Goal: Information Seeking & Learning: Check status

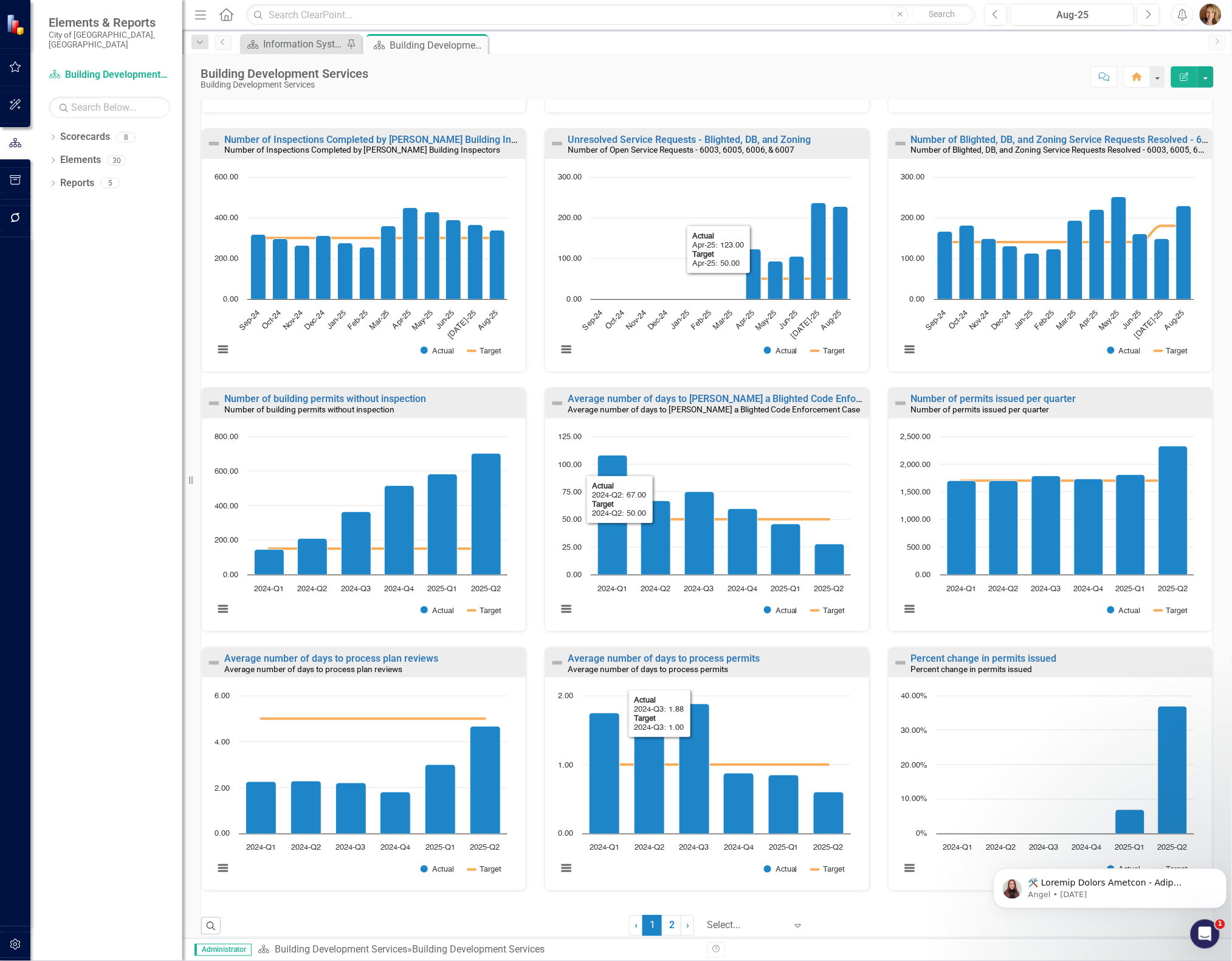
scroll to position [390, 0]
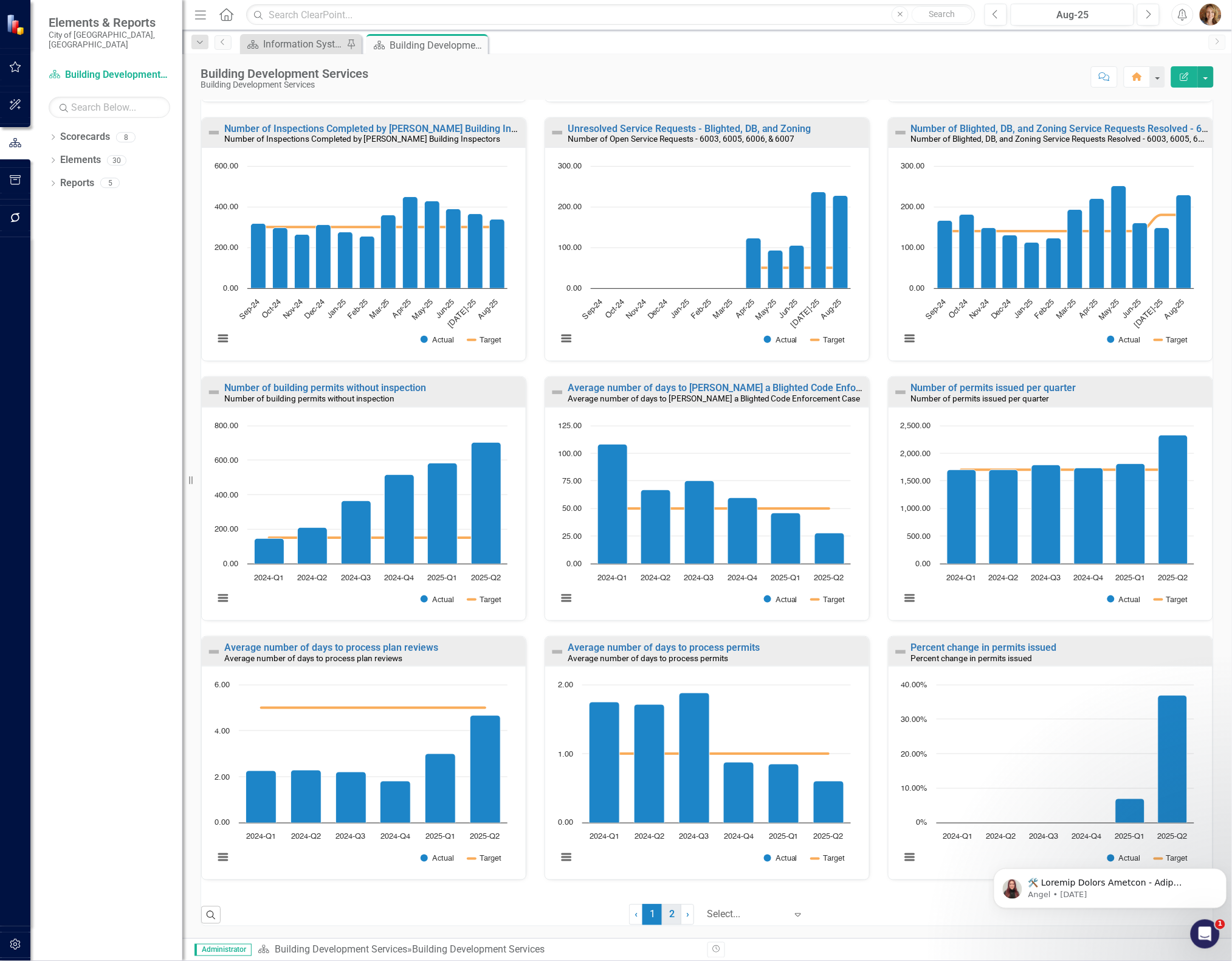
click at [664, 910] on link "2" at bounding box center [672, 914] width 20 height 20
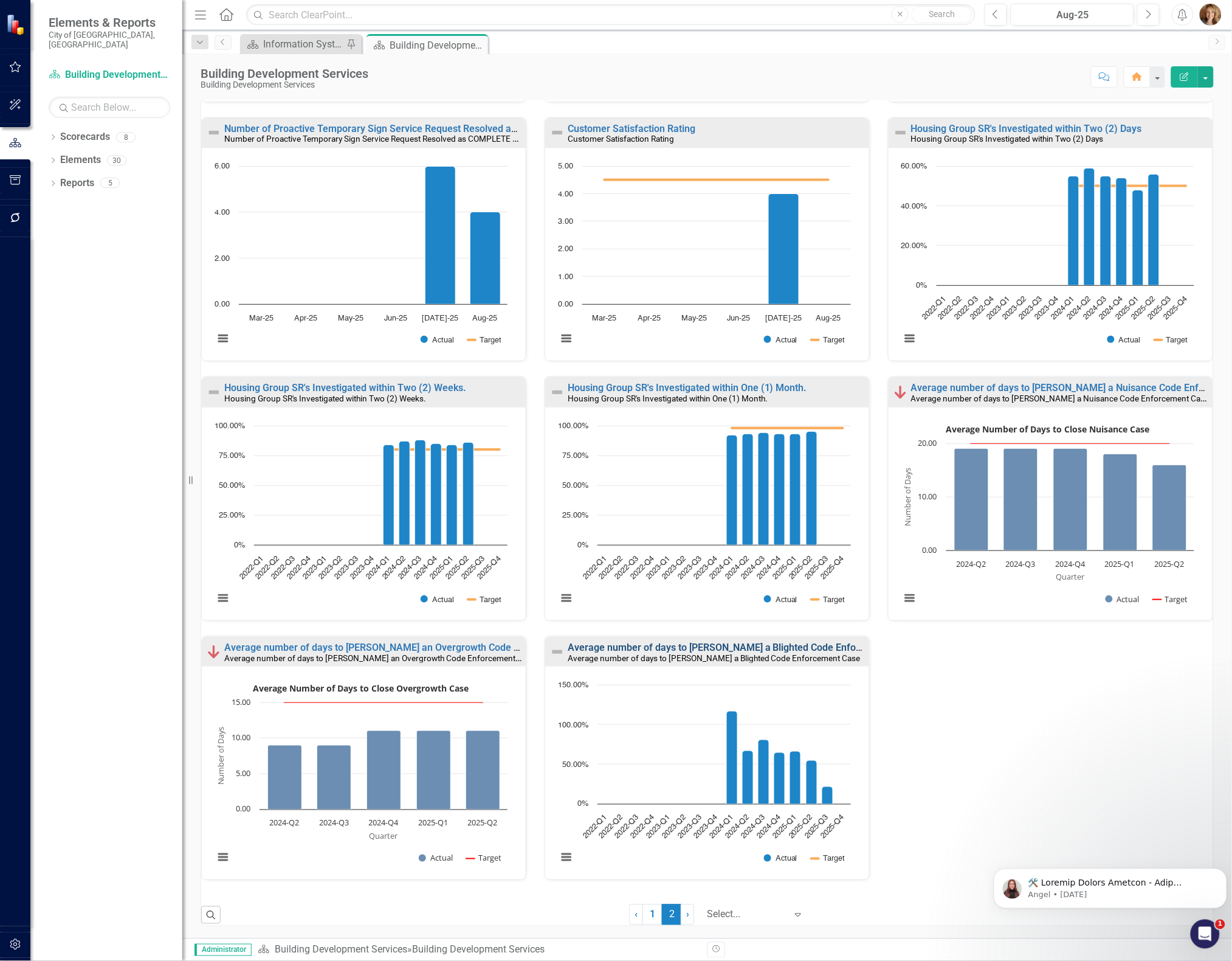
click at [654, 647] on link "Average number of days to [PERSON_NAME] a Blighted Code Enforcement Case" at bounding box center [742, 647] width 349 height 12
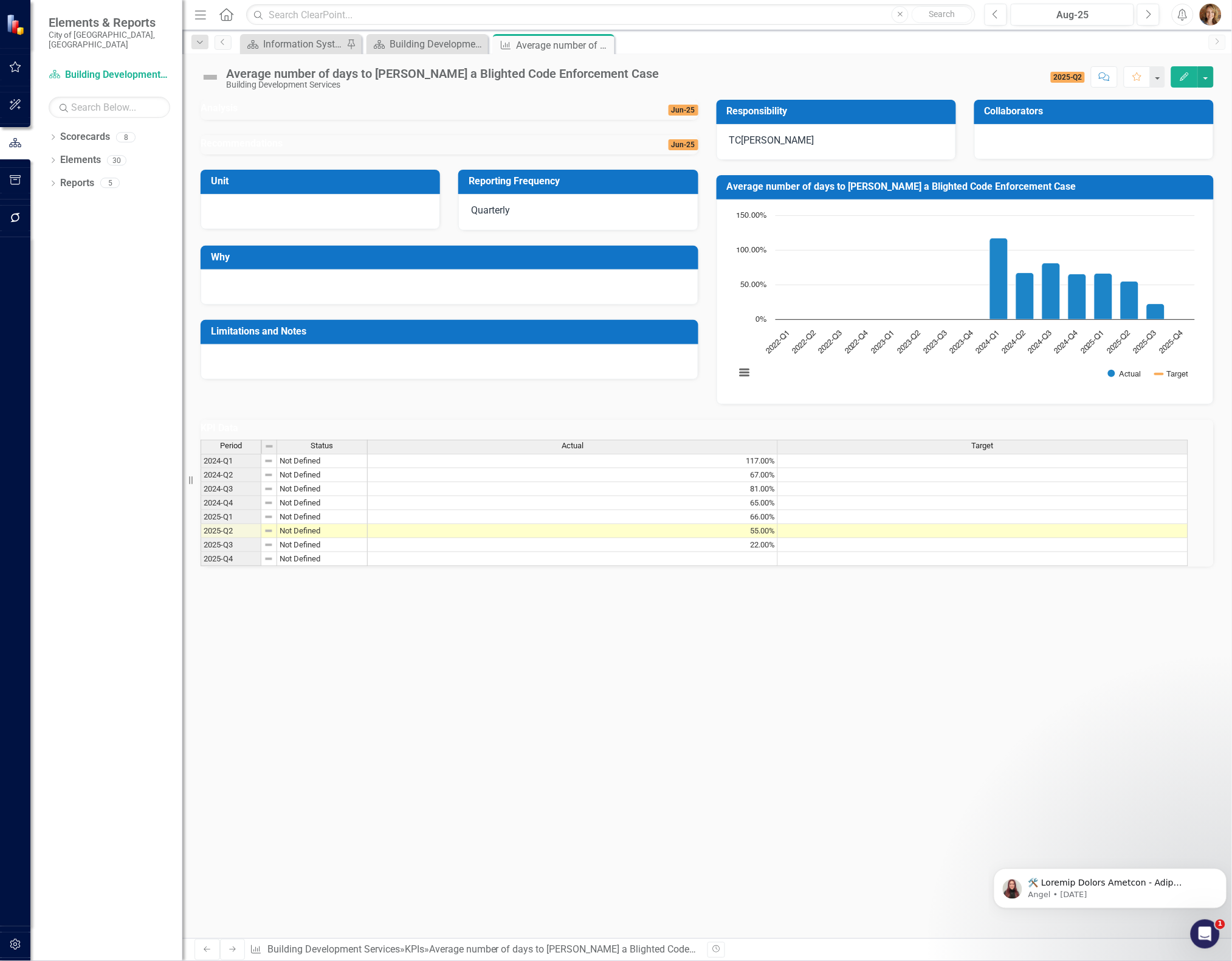
click at [0, 0] on icon "Close" at bounding box center [0, 0] width 0 height 0
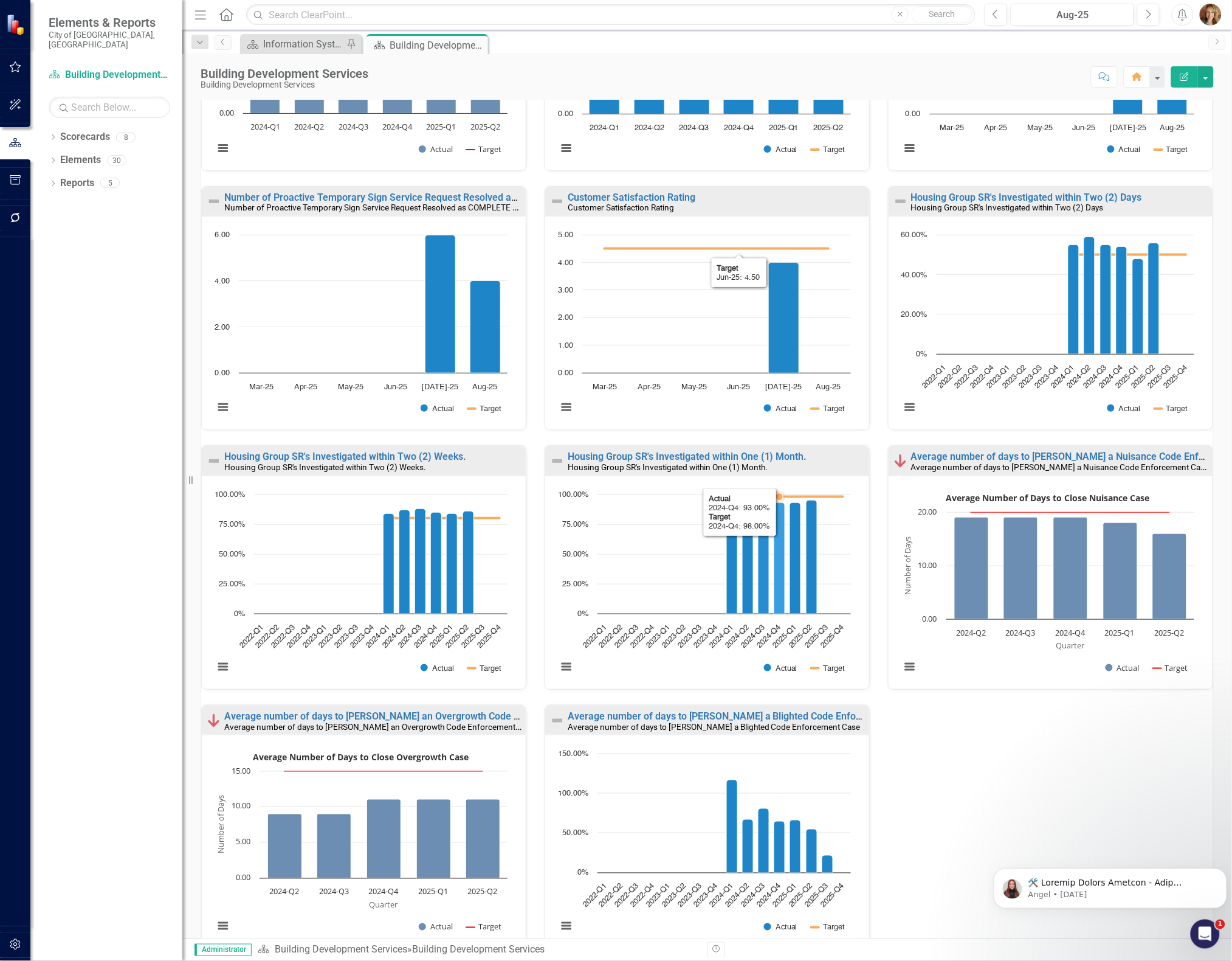
scroll to position [1, 0]
click at [754, 715] on link "Average number of days to [PERSON_NAME] a Blighted Code Enforcement Case" at bounding box center [742, 716] width 349 height 12
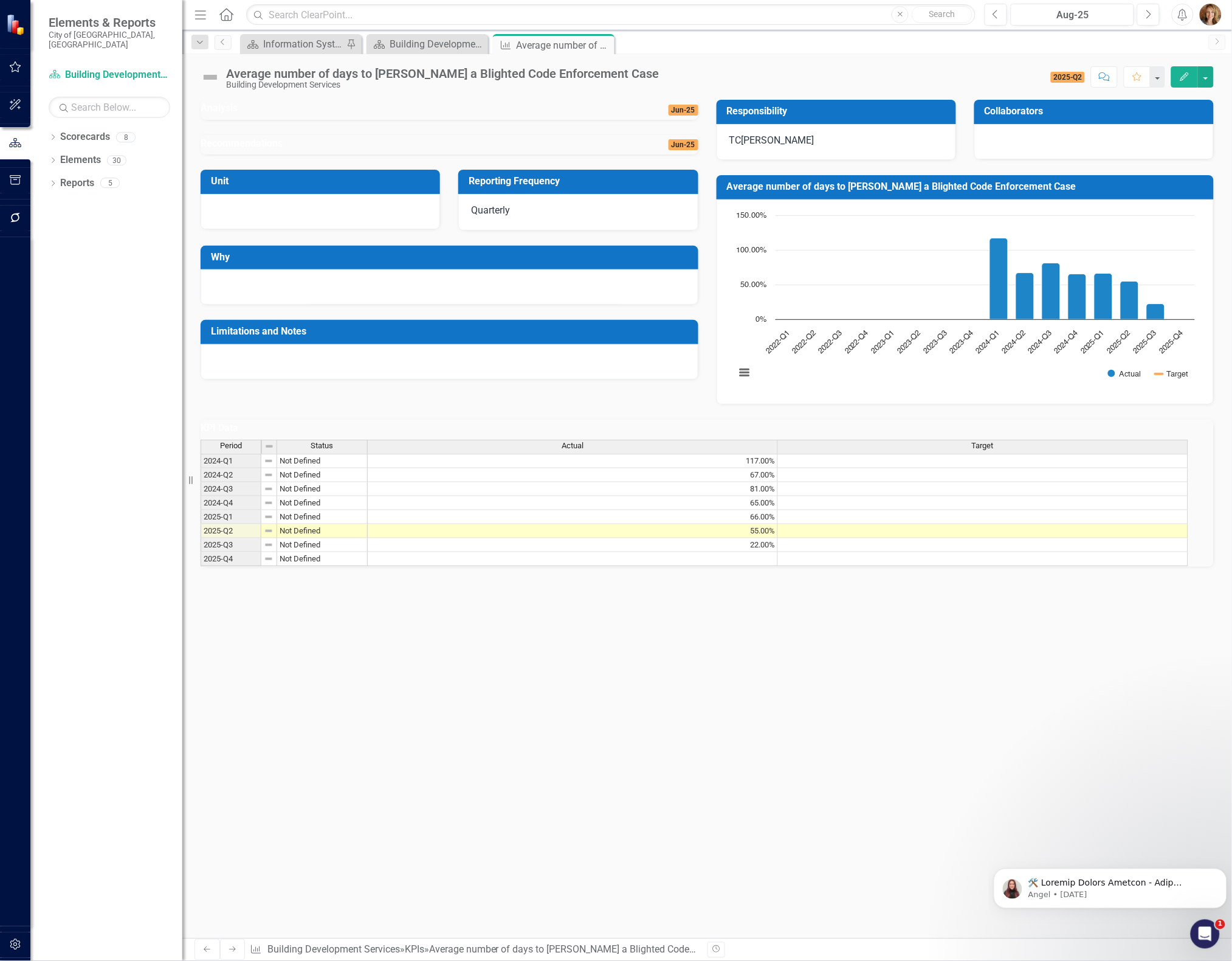
click at [603, 833] on div "Analysis Jun-25 Recommendations Jun-25 Unit Reporting Frequency Quarterly Why L…" at bounding box center [707, 518] width 1050 height 838
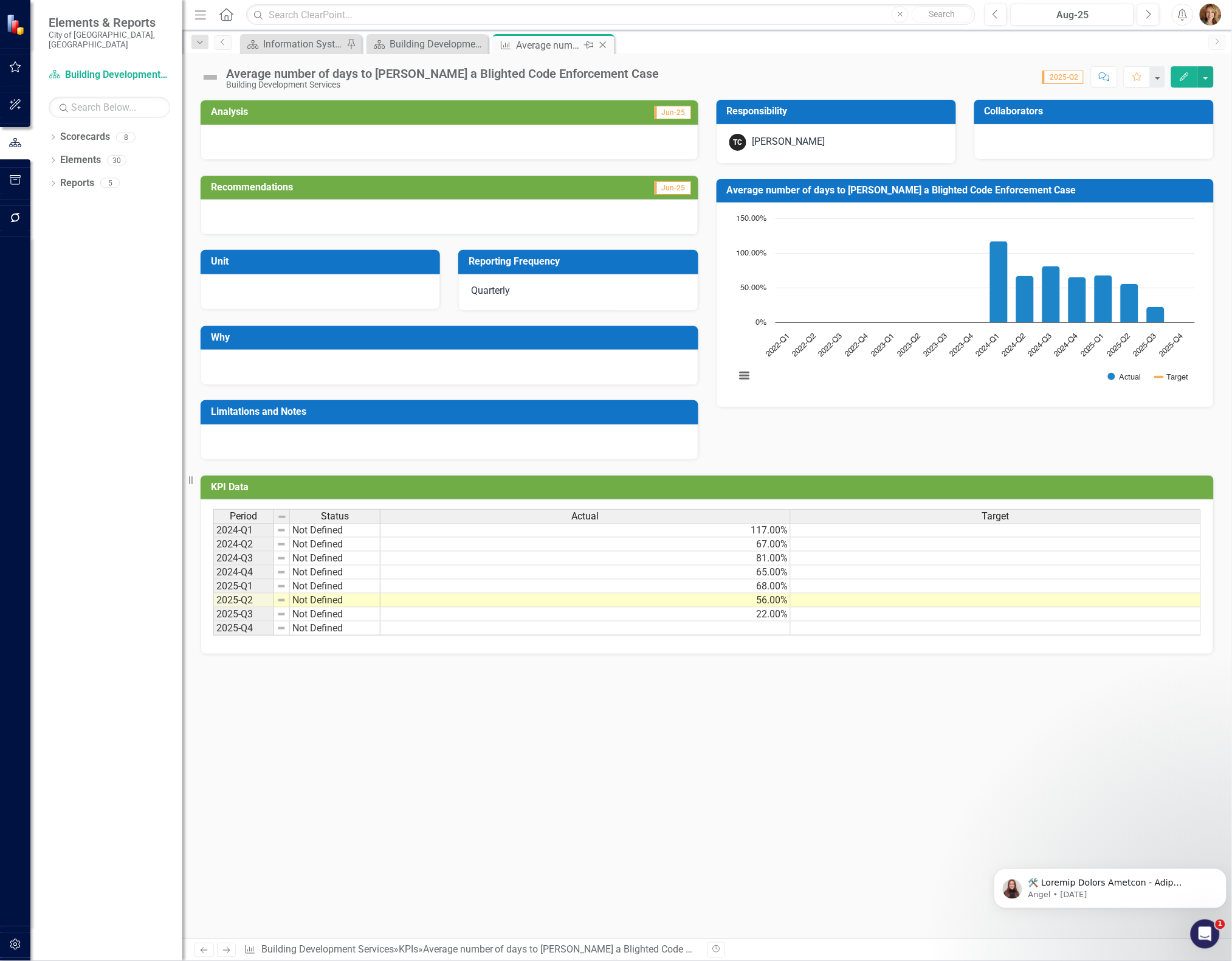
click at [553, 43] on div "Average number of days to [PERSON_NAME] a Blighted Code Enforcement Case" at bounding box center [548, 46] width 65 height 16
click at [566, 44] on div "Average number of days to [PERSON_NAME] a Blighted Code Enforcement Case" at bounding box center [548, 46] width 65 height 16
click at [604, 44] on icon at bounding box center [603, 45] width 7 height 7
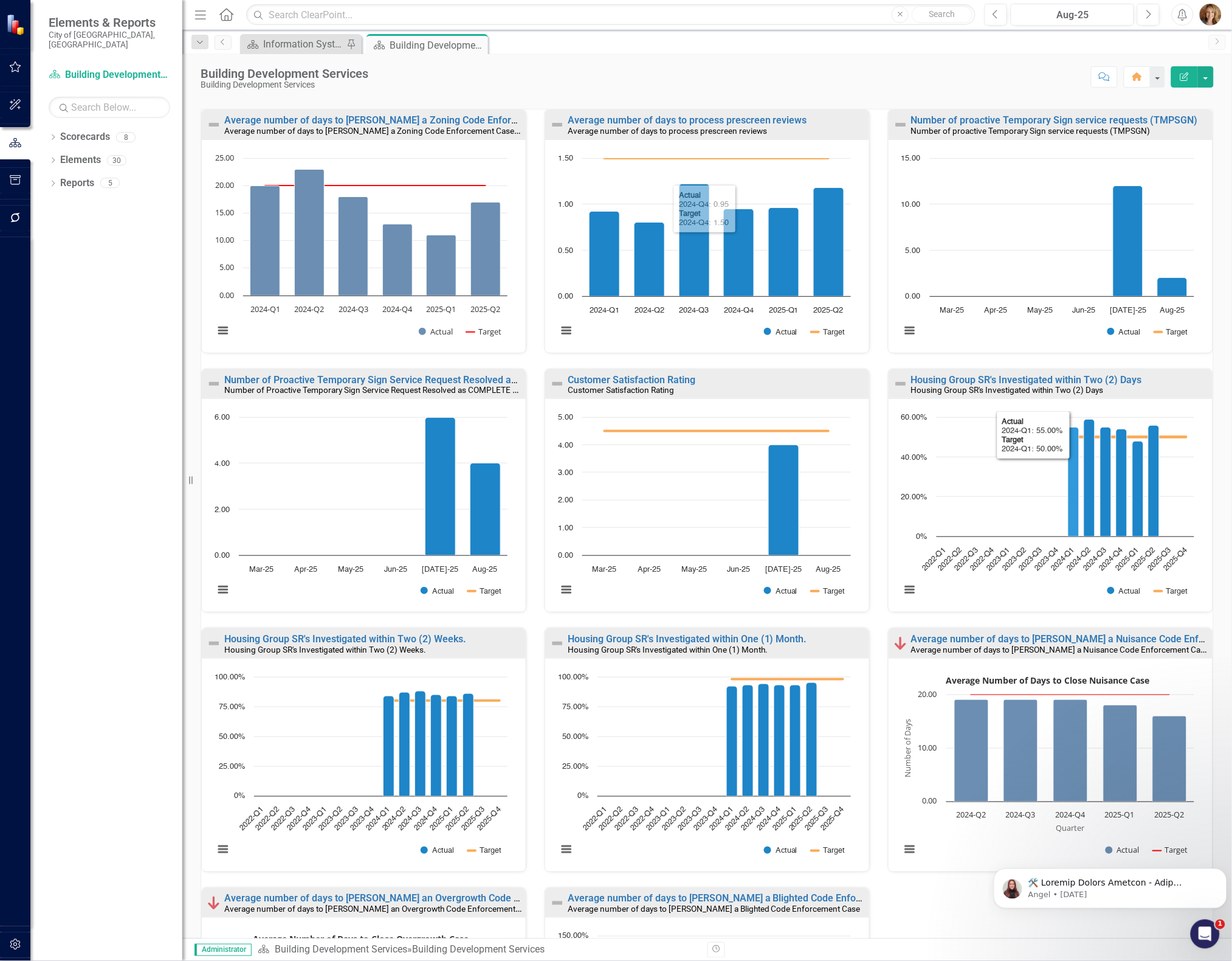
scroll to position [390, 0]
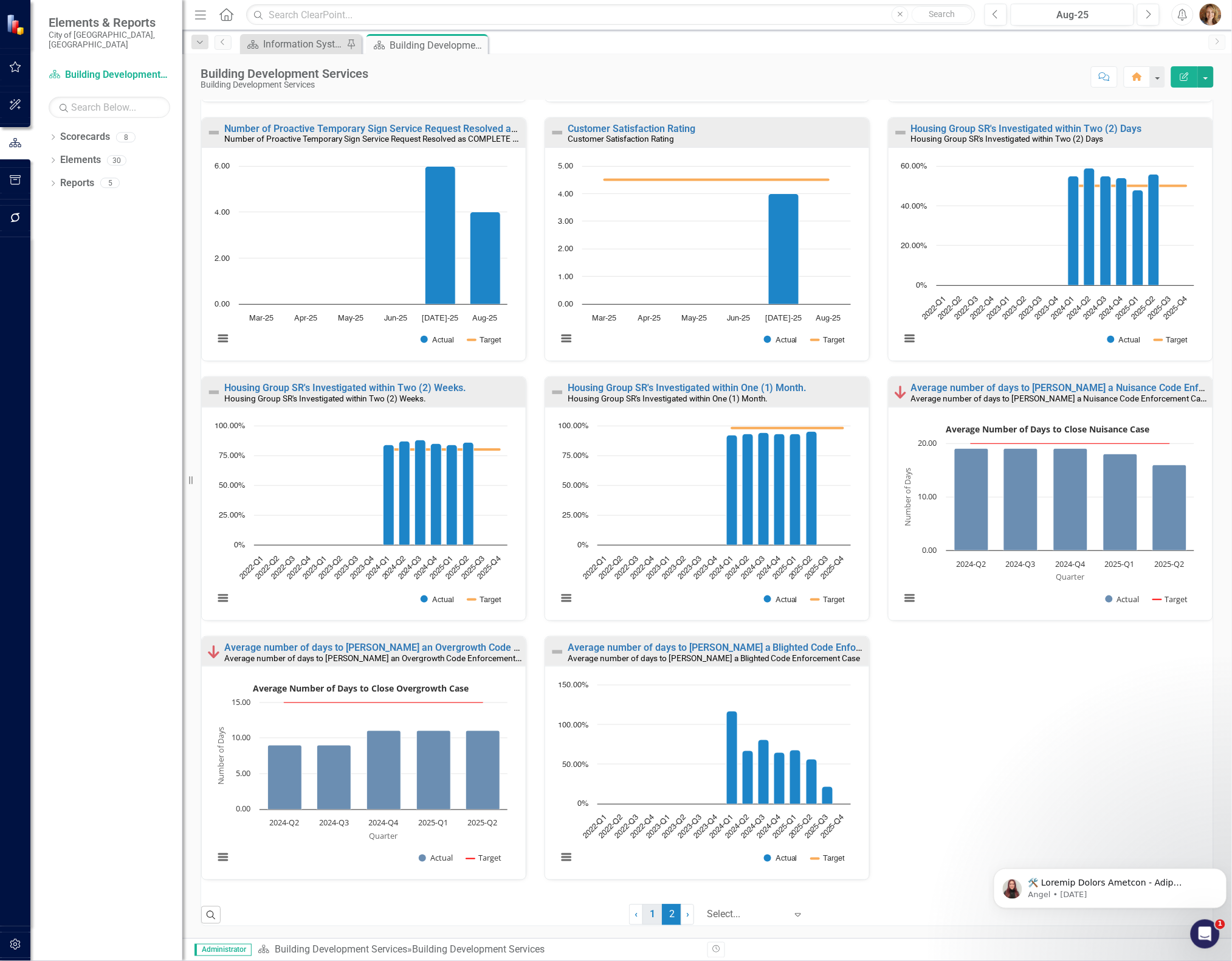
click at [649, 915] on link "1" at bounding box center [653, 914] width 20 height 20
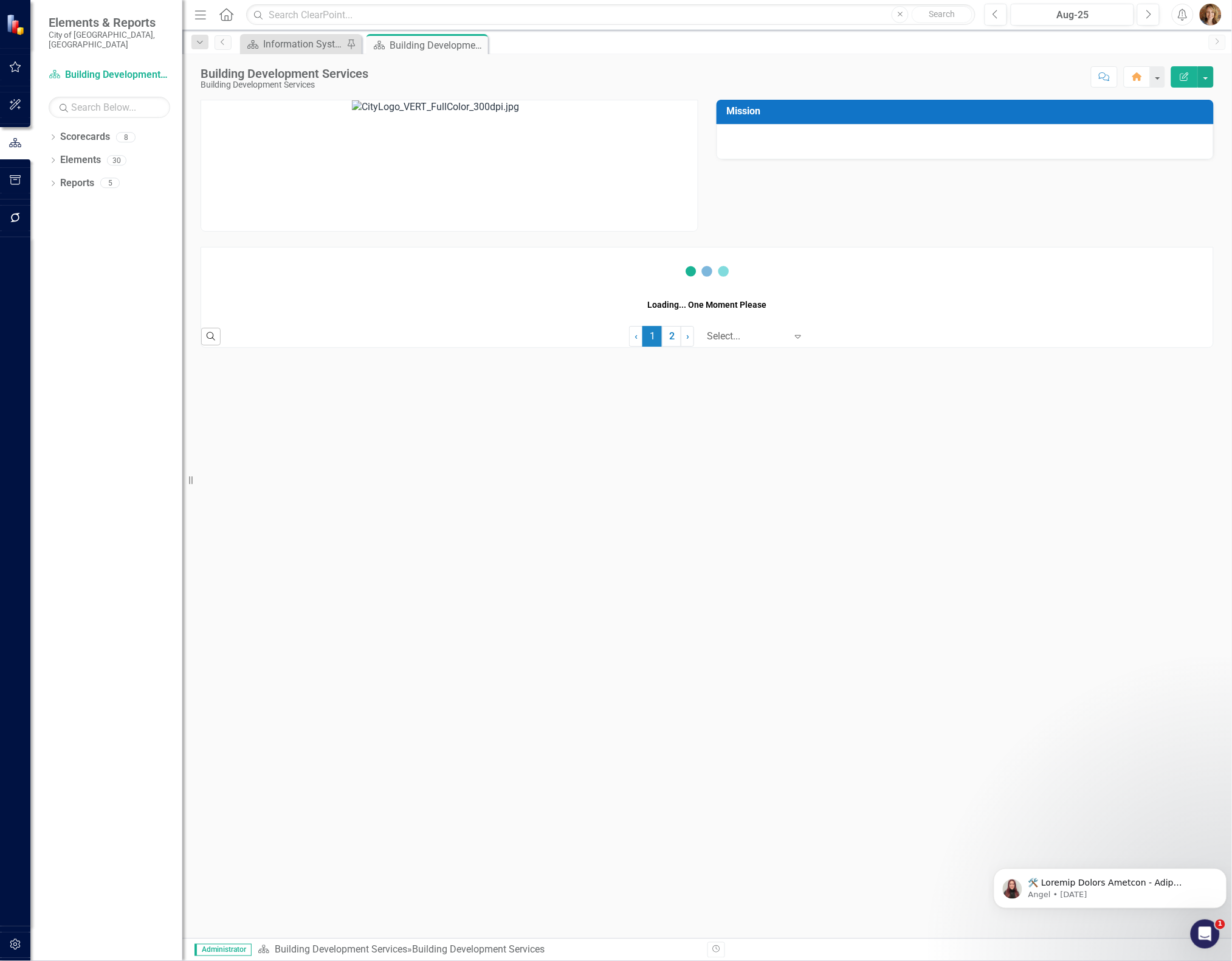
scroll to position [0, 0]
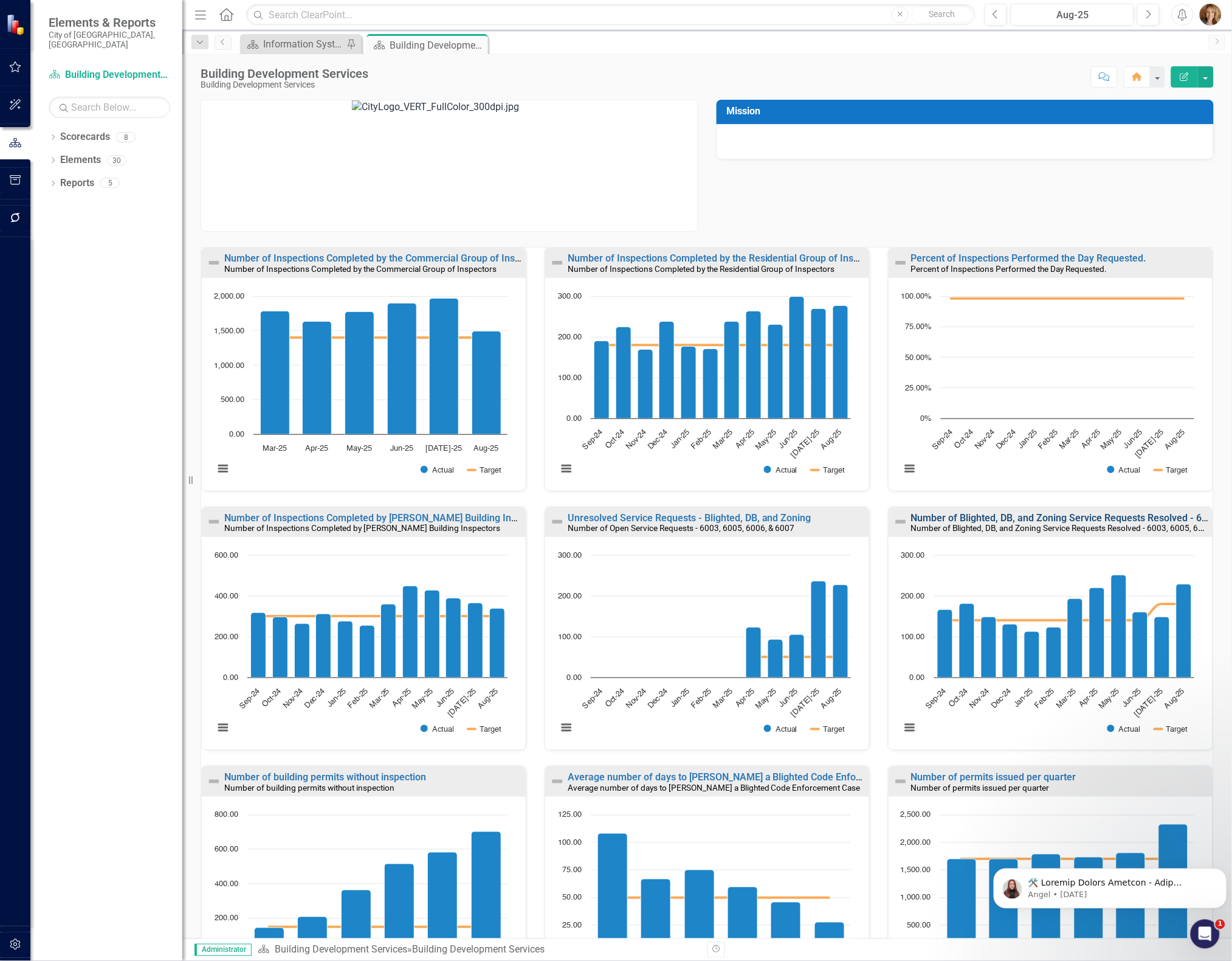
click at [961, 515] on link "Number of Blighted, DB, and Zoning Service Requests Resolved - 6003, 6005, 6006…" at bounding box center [1105, 518] width 388 height 12
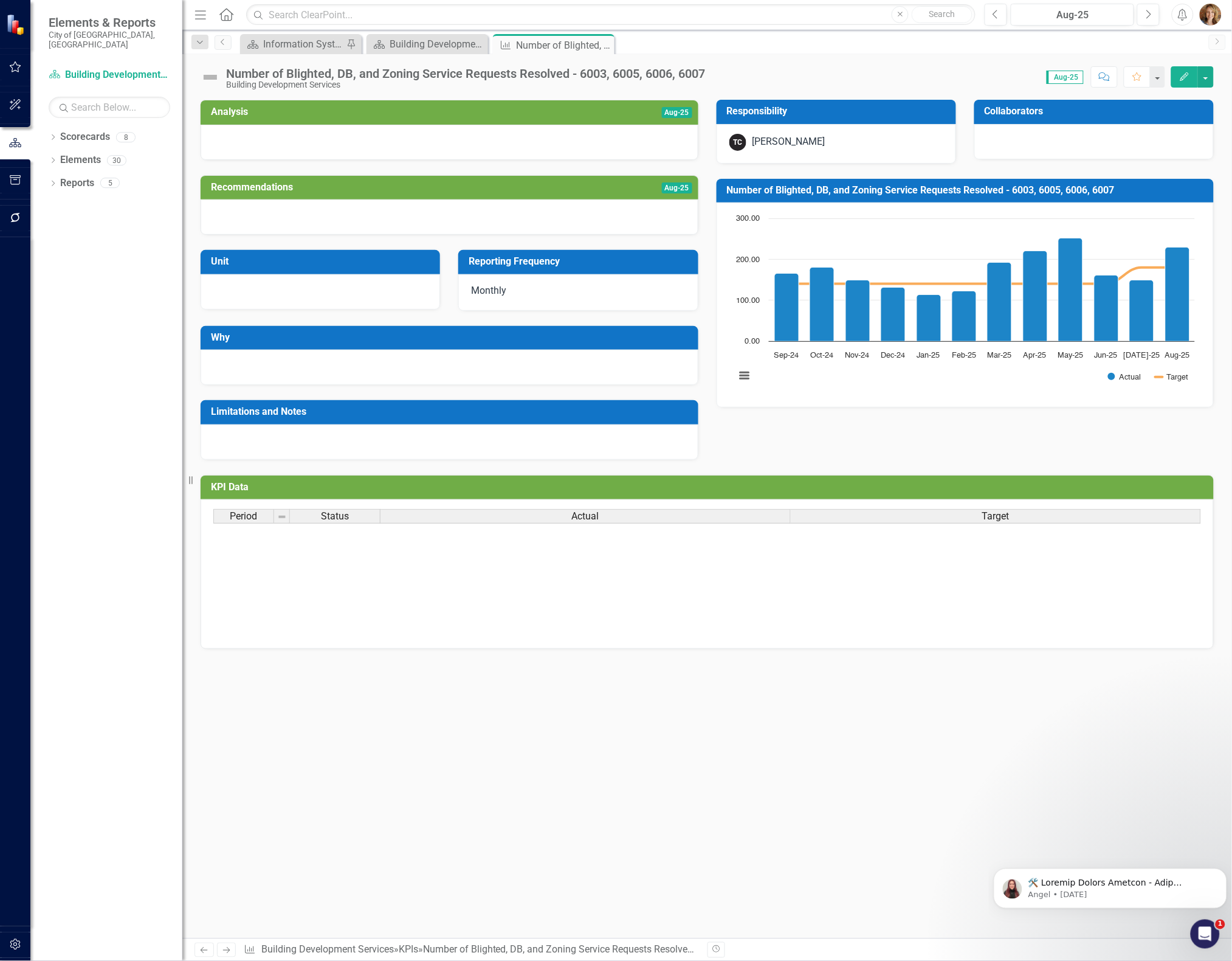
click at [699, 72] on div "Number of Blighted, DB, and Zoning Service Requests Resolved - 6003, 6005, 6006…" at bounding box center [465, 74] width 479 height 14
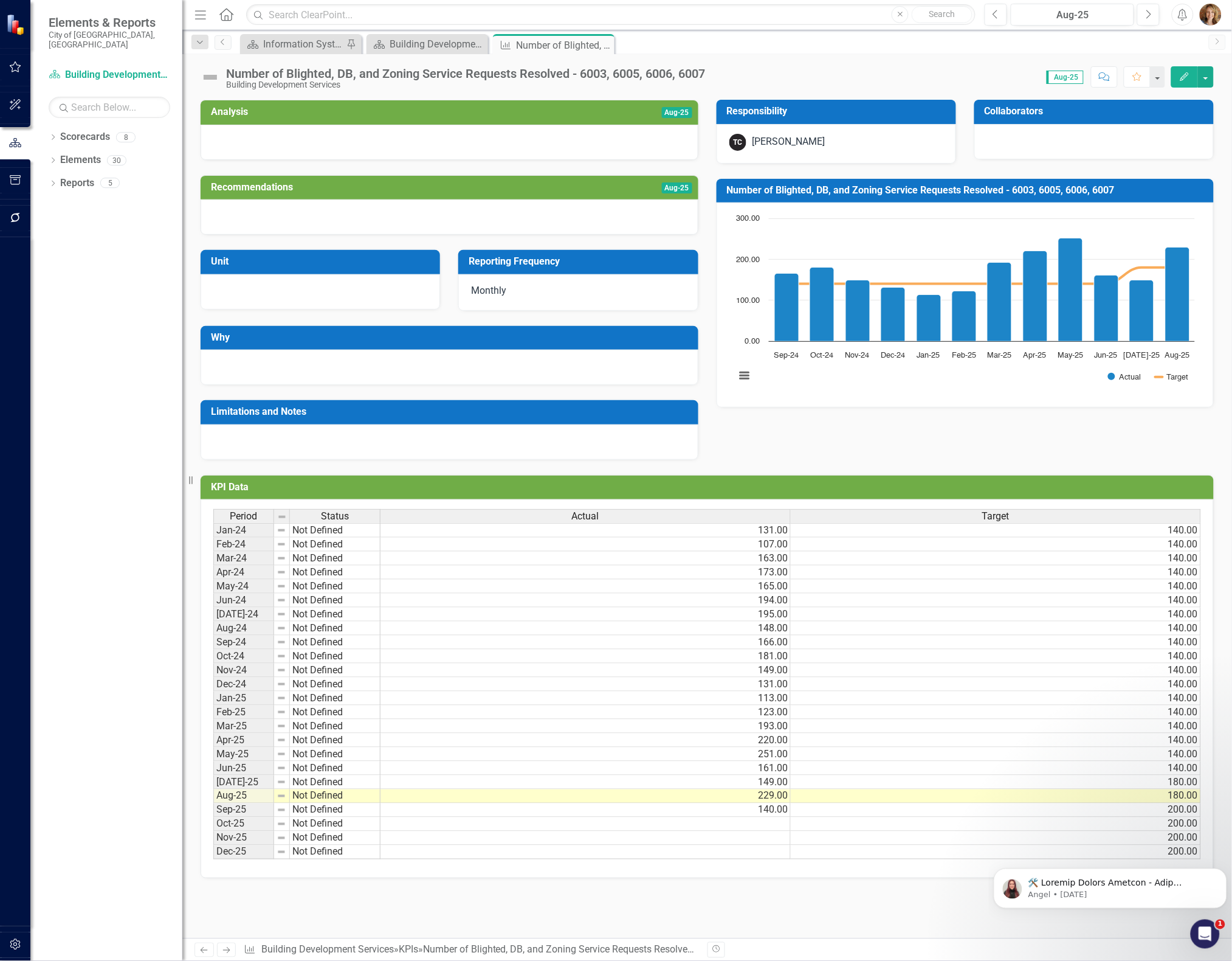
click at [716, 72] on div "Score: N/A Aug-25 Completed Comment Favorite Edit" at bounding box center [962, 76] width 502 height 20
click at [667, 70] on div "Number of Blighted, DB, and Zoning Service Requests Resolved - 6003, 6005, 6006…" at bounding box center [465, 74] width 479 height 14
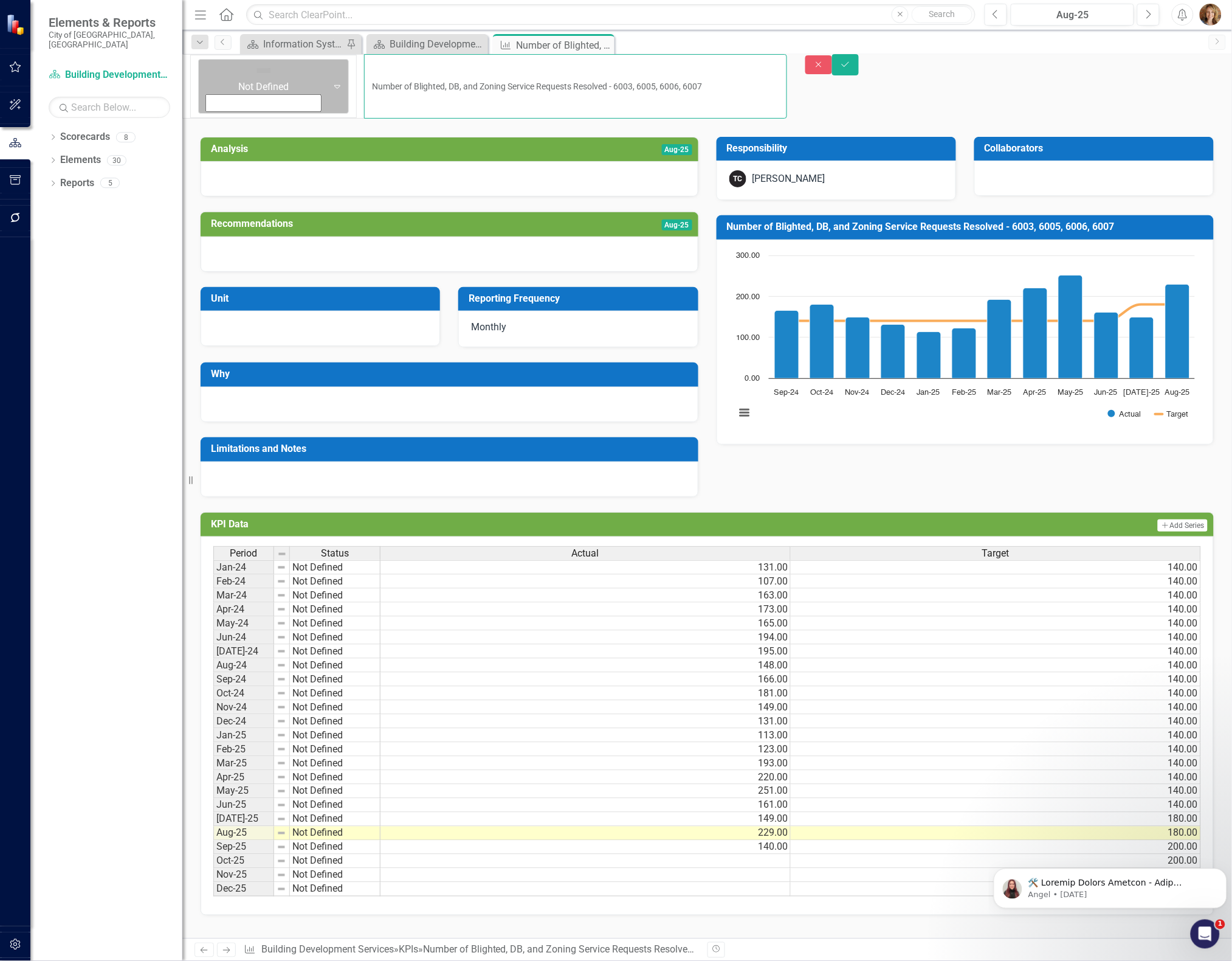
drag, startPoint x: 671, startPoint y: 71, endPoint x: 231, endPoint y: 69, distance: 440.0
click at [231, 69] on div "Not Defined Expand Number of Blighted, DB, and Zoning Service Requests Resolved…" at bounding box center [485, 86] width 605 height 64
click at [143, 379] on div "Dropdown Scorecards 8 Dropdown City of Springfield Art Museum Environmental Ser…" at bounding box center [106, 543] width 152 height 833
click at [824, 68] on icon "Close" at bounding box center [818, 64] width 11 height 9
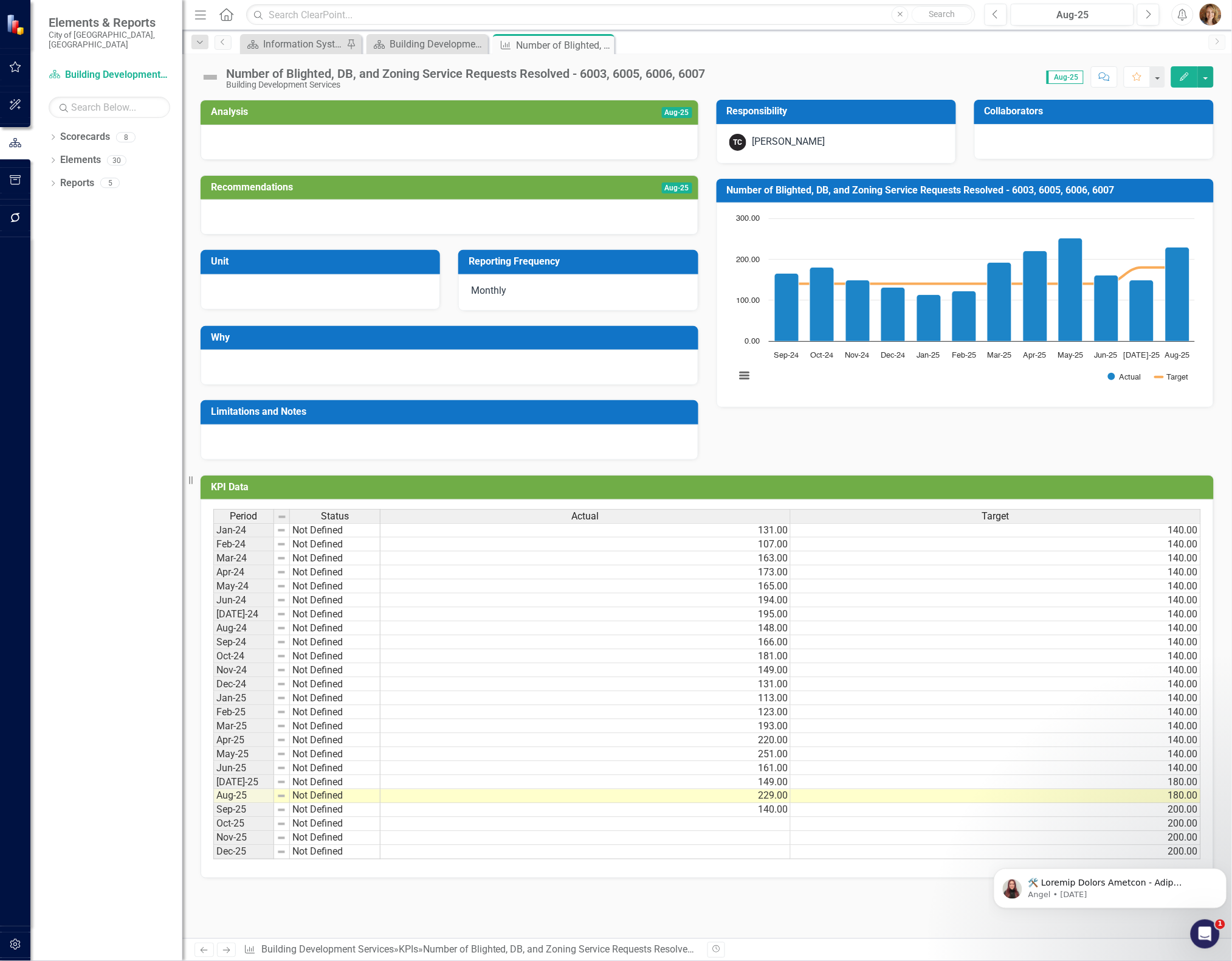
click at [831, 445] on div "Analysis Aug-25 Recommendations Aug-25 Unit Reporting Frequency Monthly Why Lim…" at bounding box center [707, 272] width 1032 height 376
